Goal: Check status: Check status

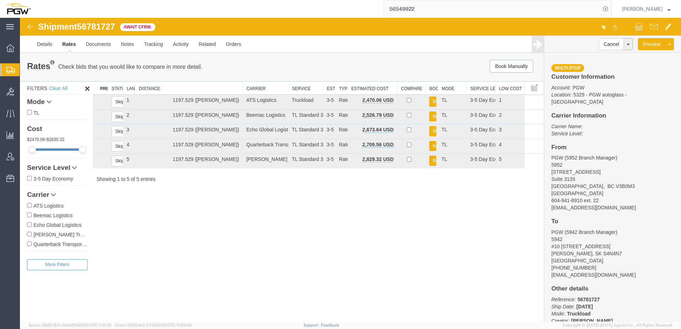
click at [0, 0] on span "Shipment Manager" at bounding box center [0, 0] width 0 height 0
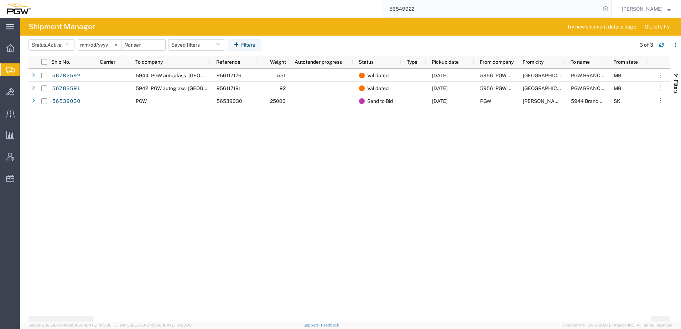
click at [205, 151] on div "5944 - PGW autoglass - Saskatoon 956117176 551 Validated [DATE] 5956 - PGW auto…" at bounding box center [372, 193] width 557 height 248
click at [59, 42] on span "Active" at bounding box center [54, 45] width 14 height 6
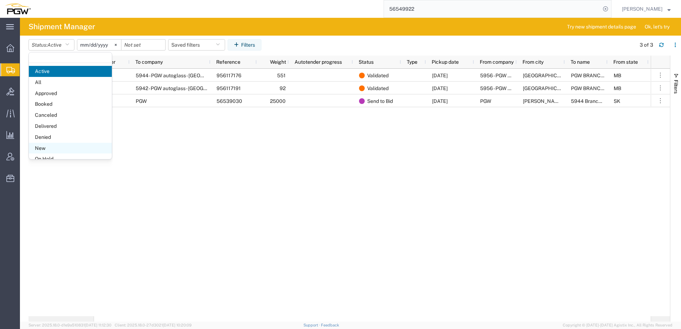
click at [46, 149] on span "New" at bounding box center [70, 148] width 83 height 11
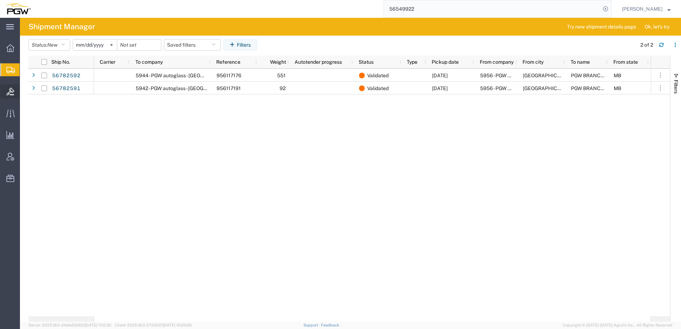
click at [25, 91] on span "Bids" at bounding box center [22, 91] width 5 height 14
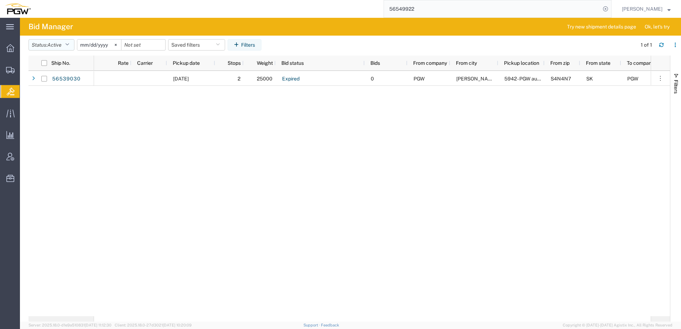
click at [38, 45] on button "Status: Active" at bounding box center [52, 44] width 46 height 11
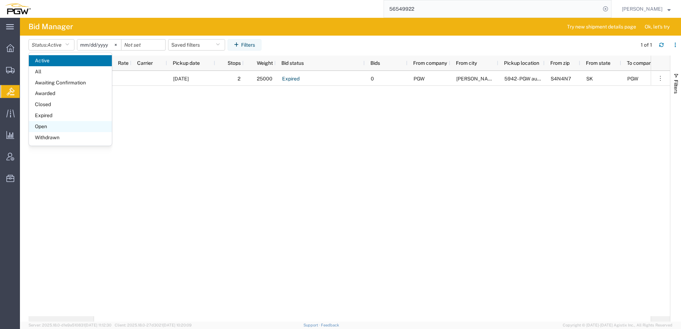
click at [44, 125] on span "Open" at bounding box center [70, 126] width 83 height 11
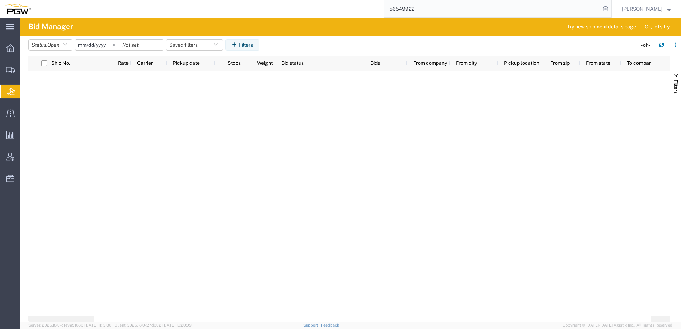
click at [37, 109] on div at bounding box center [350, 193] width 642 height 245
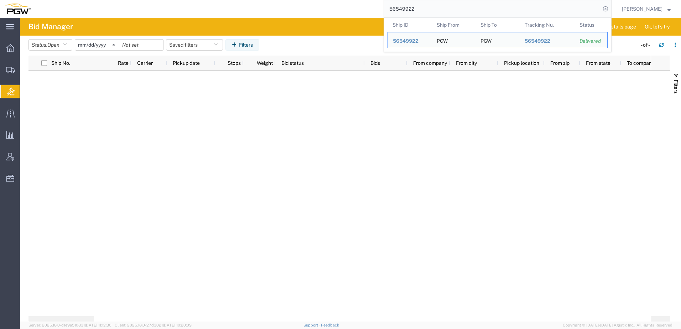
drag, startPoint x: 441, startPoint y: 9, endPoint x: 222, endPoint y: 7, distance: 218.8
click at [222, 7] on div "56549922 Ship ID Ship From Ship To Tracking Nu. Status Ship ID 56549922 Ship Fr…" at bounding box center [324, 9] width 576 height 18
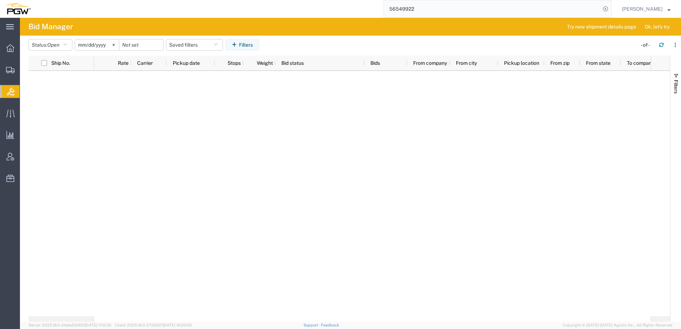
paste input "777317"
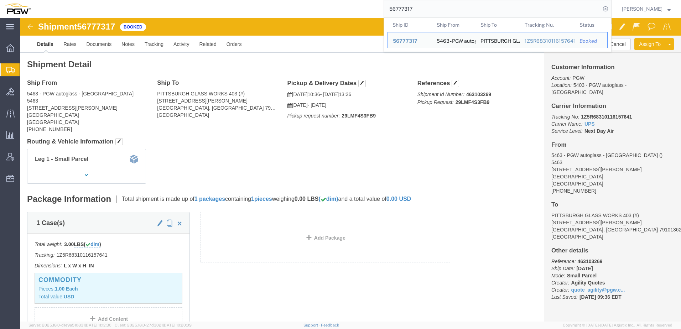
drag, startPoint x: 436, startPoint y: 6, endPoint x: 273, endPoint y: 10, distance: 162.9
click at [266, 10] on div "56777317 Ship ID Ship From Ship To Tracking Nu. Status Ship ID 56777317 Ship Fr…" at bounding box center [324, 9] width 576 height 18
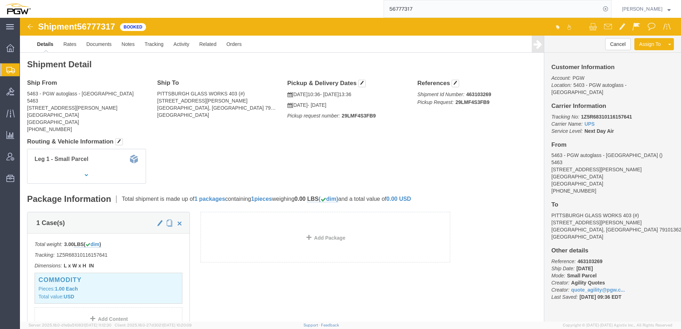
paste input "8689"
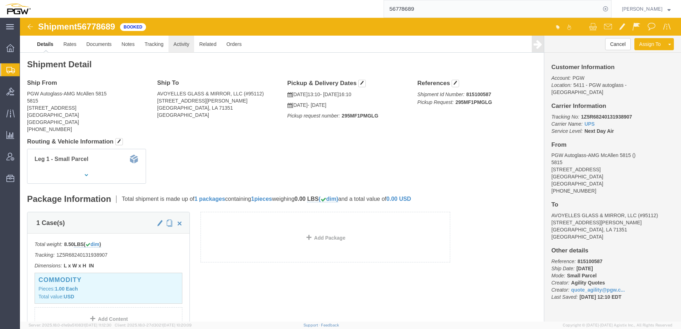
click link "Activity"
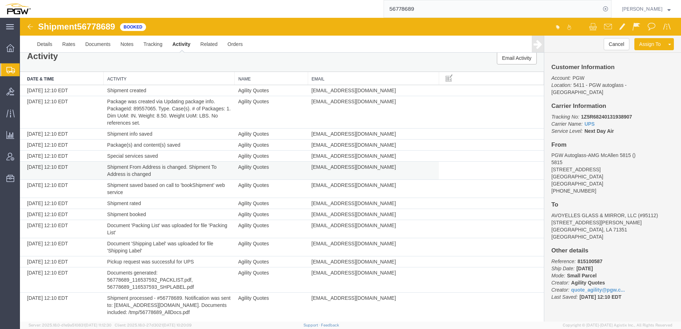
scroll to position [12, 0]
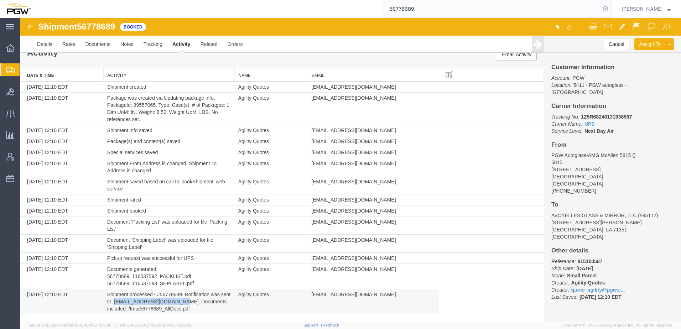
drag, startPoint x: 124, startPoint y: 300, endPoint x: 212, endPoint y: 301, distance: 87.6
click at [212, 301] on td "Shipment processed - #56778689. Notification was sent to: [EMAIL_ADDRESS][DOMAI…" at bounding box center [169, 301] width 131 height 25
copy td "[EMAIL_ADDRESS][DOMAIN_NAME]"
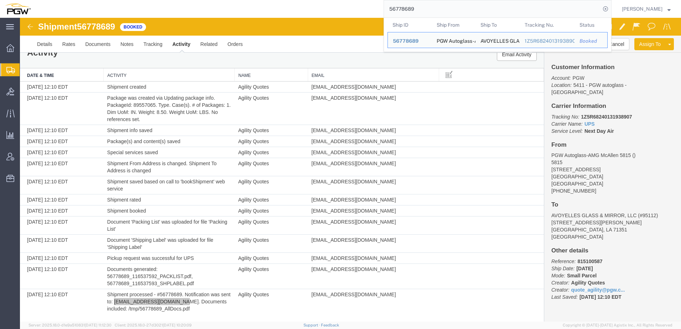
drag, startPoint x: 428, startPoint y: 10, endPoint x: 228, endPoint y: 0, distance: 199.8
click at [217, 0] on html "main_menu Created with Sketch. Collapse Menu Overview Shipments Shipment Manage…" at bounding box center [340, 164] width 681 height 329
paste input "7317"
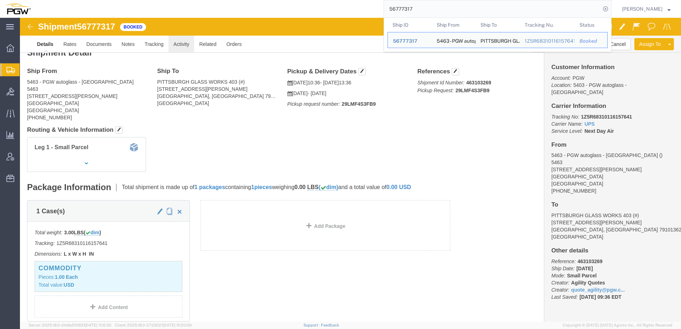
click link "Activity"
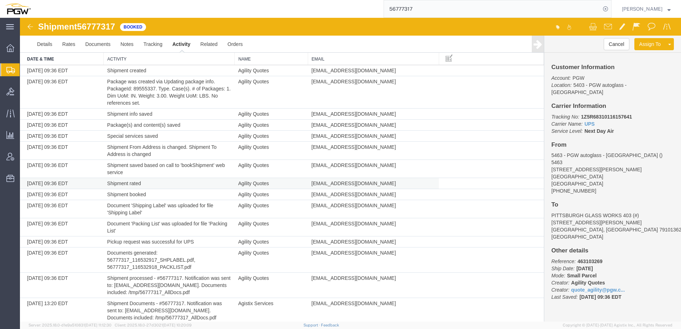
scroll to position [37, 0]
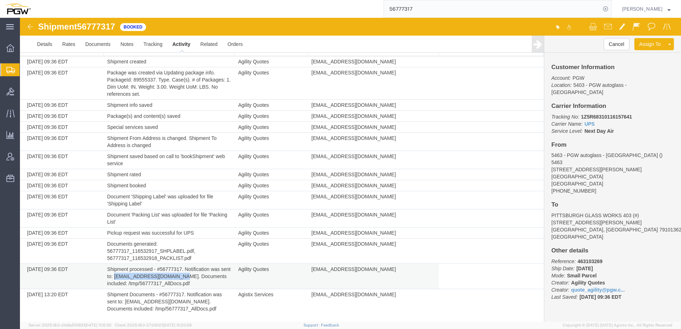
drag, startPoint x: 124, startPoint y: 275, endPoint x: 211, endPoint y: 276, distance: 86.9
click at [211, 276] on td "Shipment processed - #56777317. Notification was sent to: [EMAIL_ADDRESS][DOMAI…" at bounding box center [169, 276] width 131 height 25
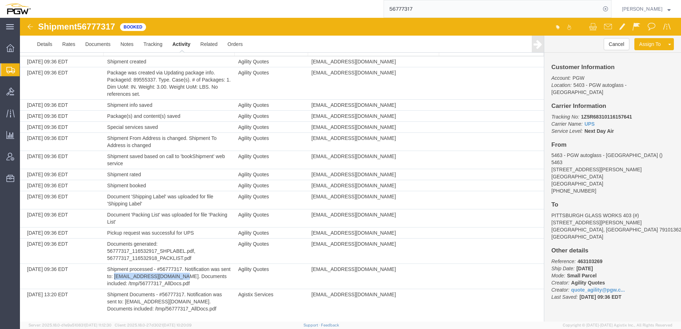
copy td "[EMAIL_ADDRESS][DOMAIN_NAME]"
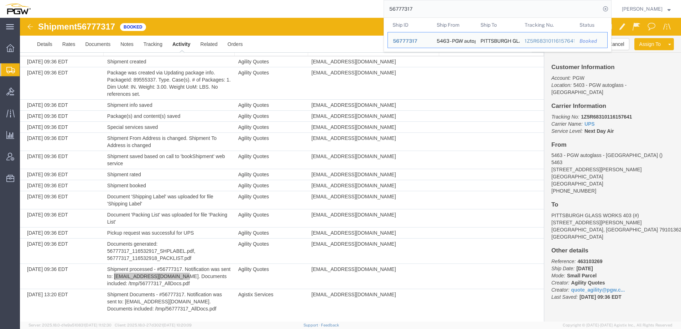
drag, startPoint x: 455, startPoint y: 6, endPoint x: 85, endPoint y: -2, distance: 370.6
click at [85, 0] on html "main_menu Created with Sketch. Collapse Menu Overview Shipments Shipment Manage…" at bounding box center [340, 164] width 681 height 329
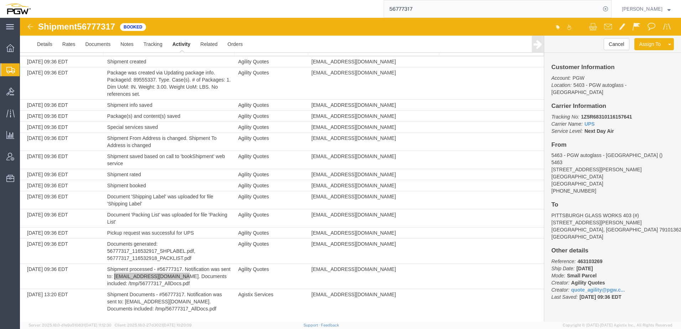
paste input "81142"
type input "56781142"
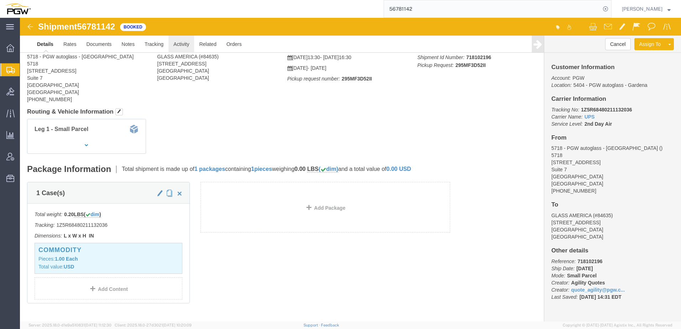
click link "Activity"
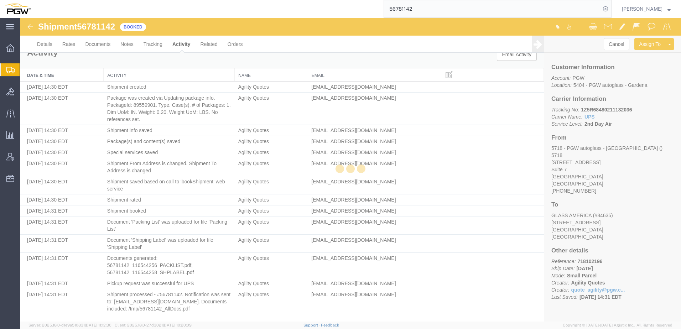
scroll to position [12, 0]
